Goal: Check status: Check status

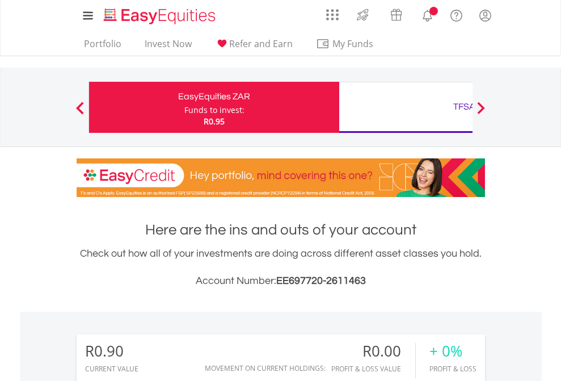
scroll to position [109, 178]
click at [184, 107] on div "Funds to invest:" at bounding box center [214, 109] width 60 height 11
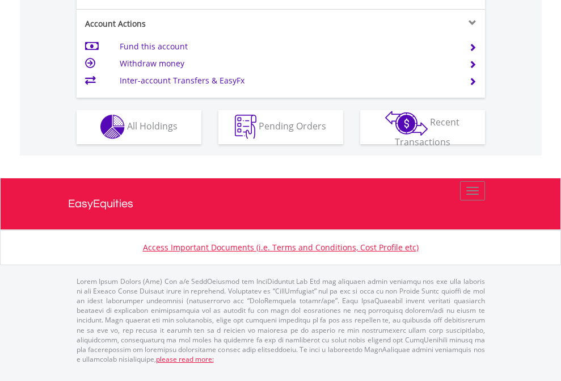
scroll to position [1061, 0]
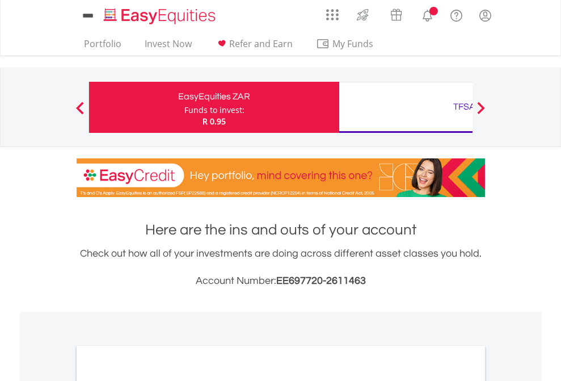
scroll to position [682, 0]
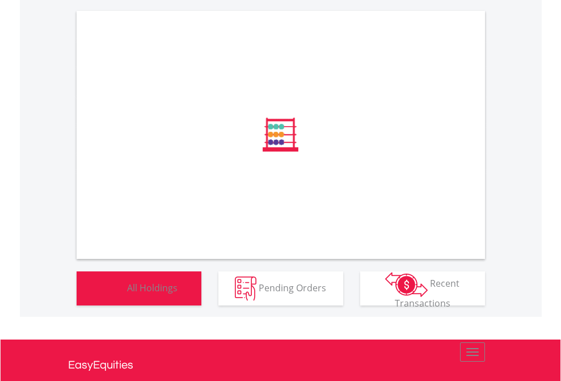
click at [127, 293] on span "All Holdings" at bounding box center [152, 287] width 51 height 12
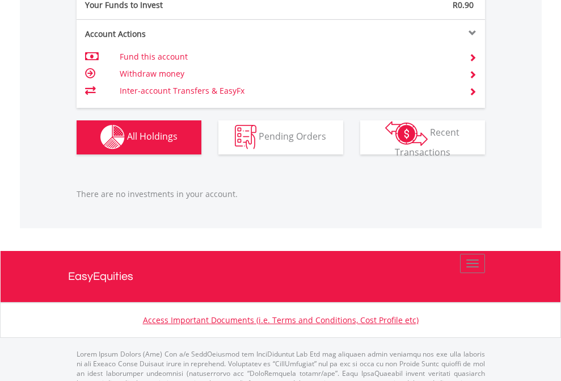
scroll to position [1124, 0]
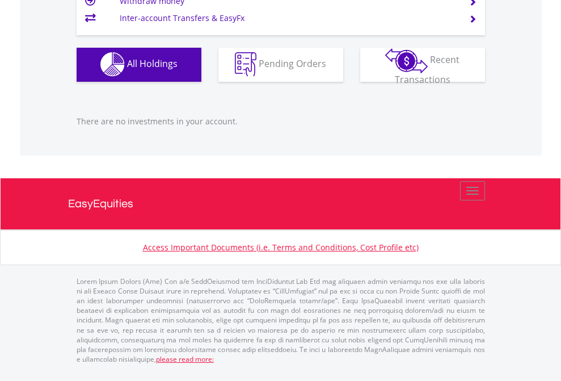
scroll to position [1124, 0]
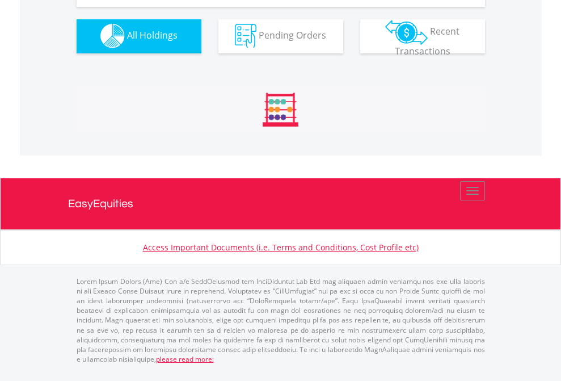
scroll to position [1124, 0]
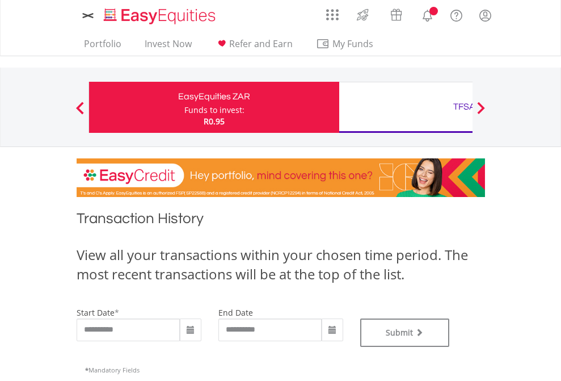
type input "**********"
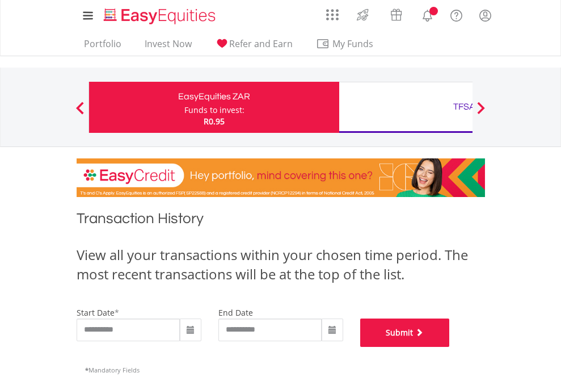
click at [450, 347] on button "Submit" at bounding box center [405, 332] width 90 height 28
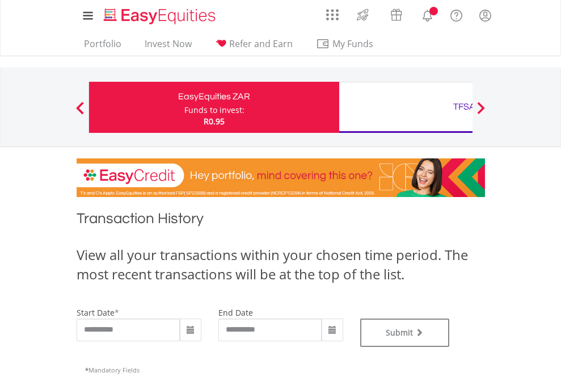
click at [406, 107] on div "TFSA" at bounding box center [464, 107] width 237 height 16
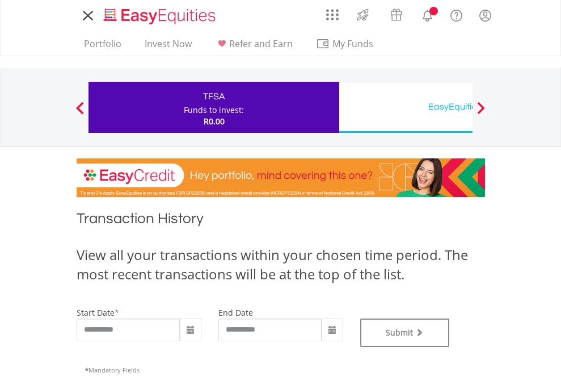
type input "**********"
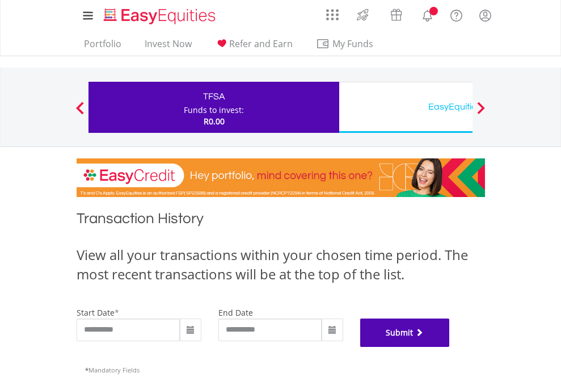
click at [450, 347] on button "Submit" at bounding box center [405, 332] width 90 height 28
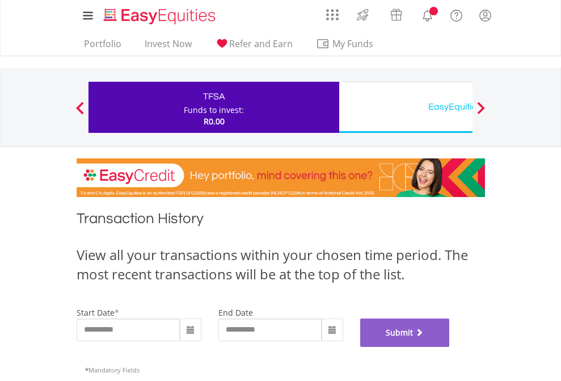
scroll to position [460, 0]
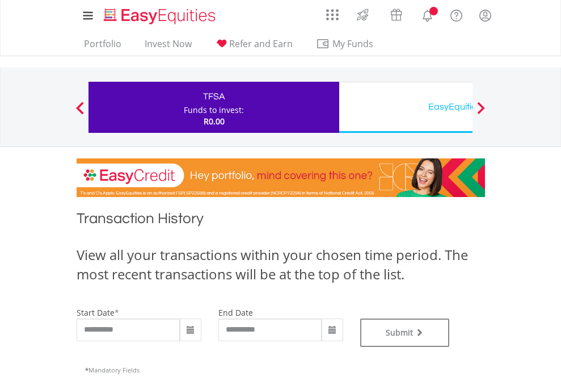
click at [406, 107] on div "EasyEquities USD" at bounding box center [464, 107] width 237 height 16
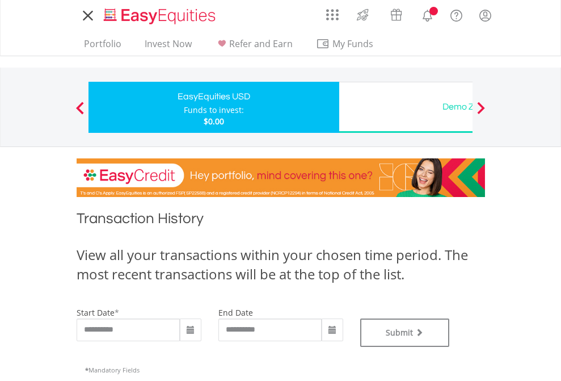
type input "**********"
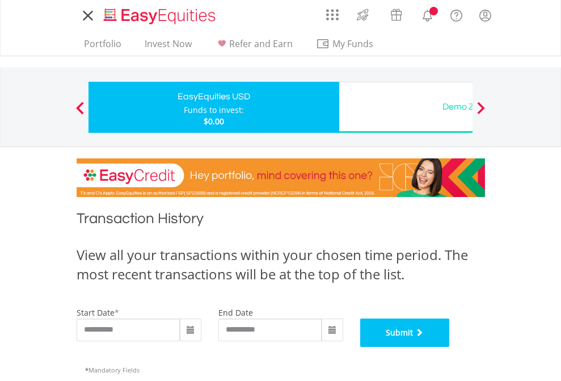
click at [450, 347] on button "Submit" at bounding box center [405, 332] width 90 height 28
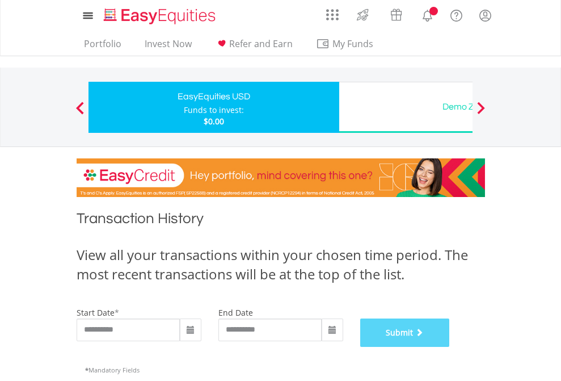
scroll to position [460, 0]
